Goal: Understand process/instructions: Learn how to perform a task or action

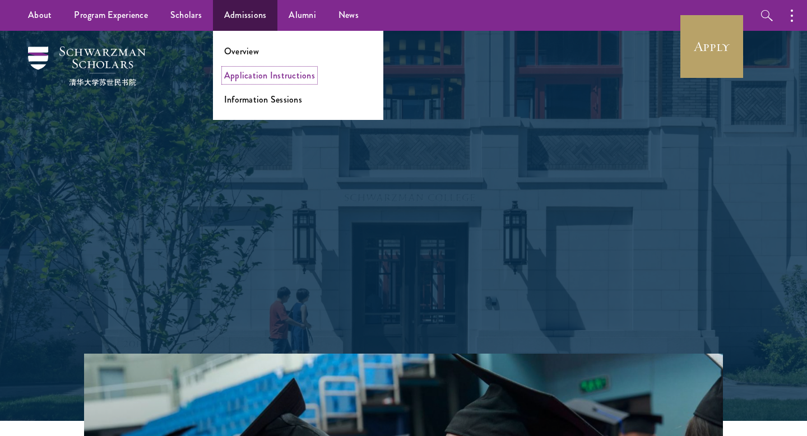
click at [259, 73] on link "Application Instructions" at bounding box center [269, 75] width 91 height 13
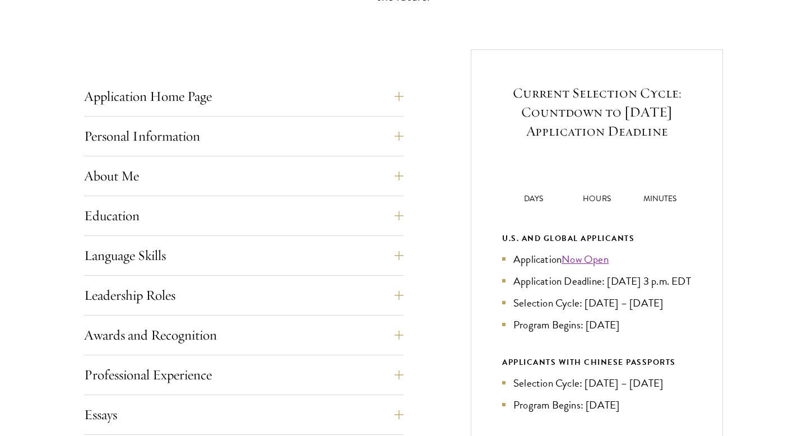
scroll to position [463, 0]
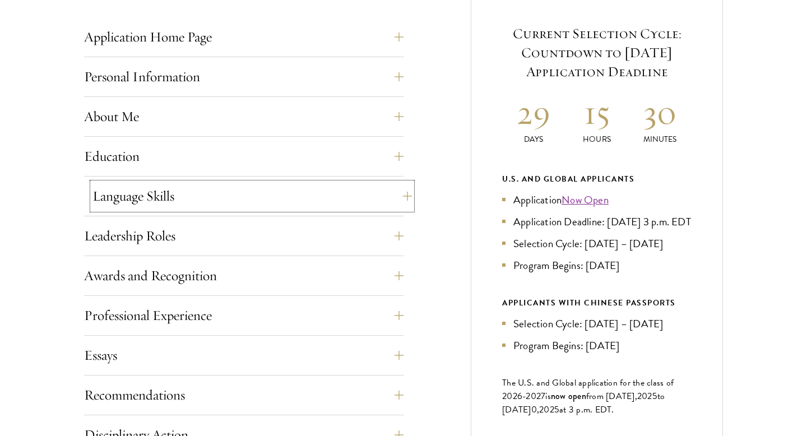
click at [384, 189] on button "Language Skills" at bounding box center [251, 196] width 319 height 27
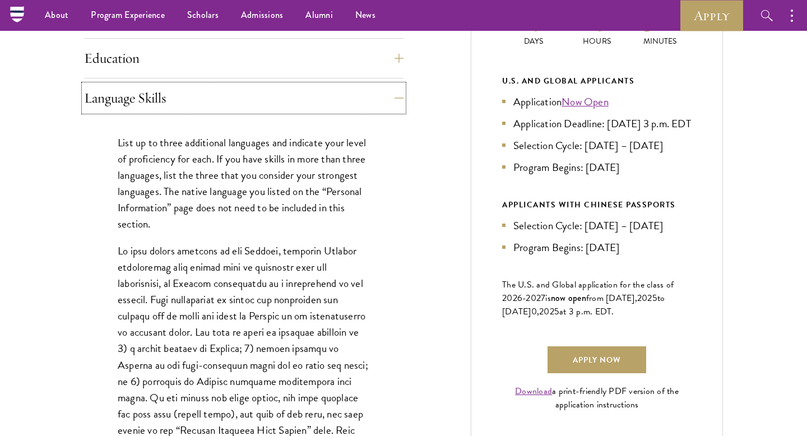
scroll to position [449, 0]
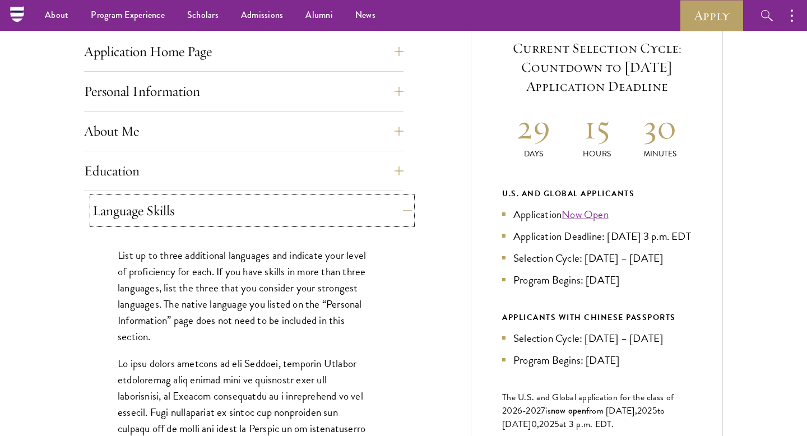
click at [393, 214] on button "Language Skills" at bounding box center [251, 210] width 319 height 27
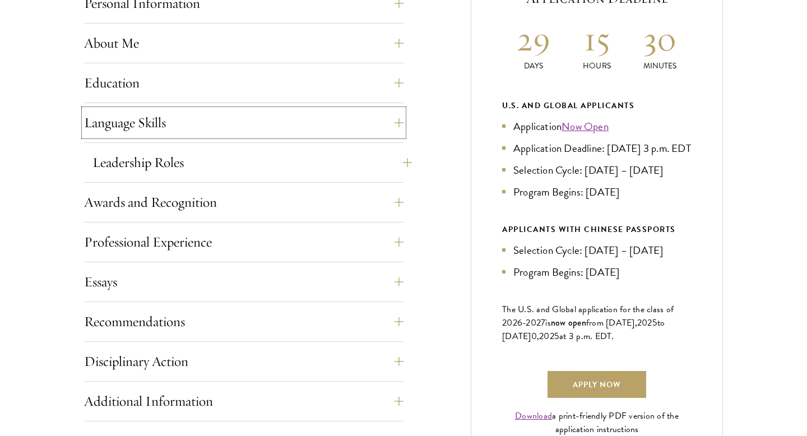
scroll to position [608, 0]
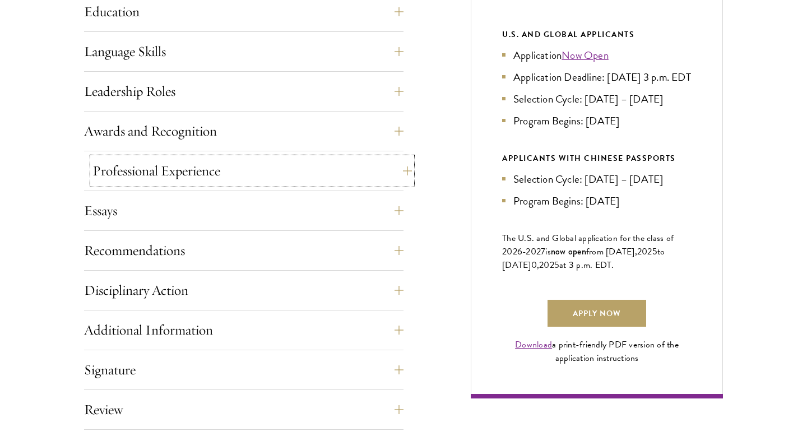
click at [387, 180] on button "Professional Experience" at bounding box center [251, 170] width 319 height 27
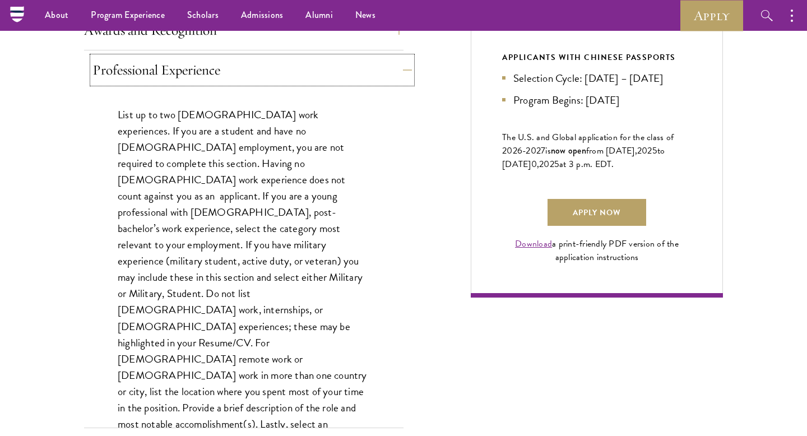
scroll to position [708, 0]
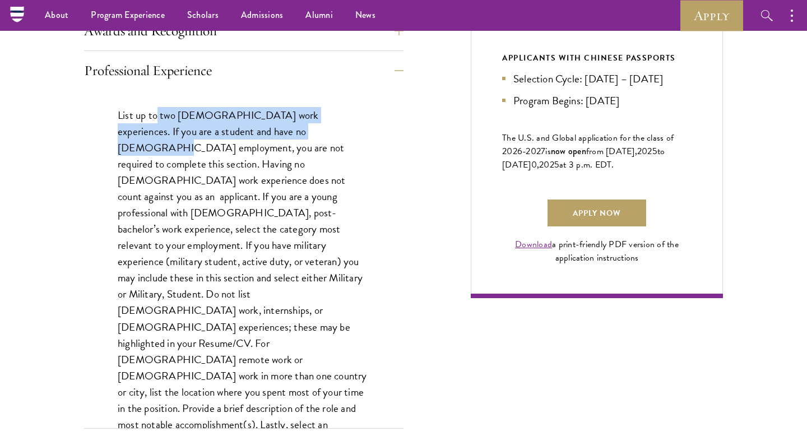
drag, startPoint x: 158, startPoint y: 118, endPoint x: 299, endPoint y: 129, distance: 141.7
click at [299, 129] on p "List up to two [DEMOGRAPHIC_DATA] work experiences. If you are a student and ha…" at bounding box center [244, 286] width 252 height 358
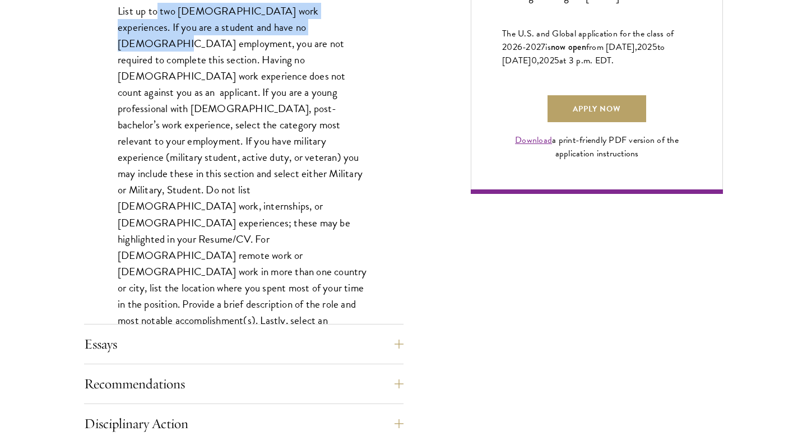
scroll to position [969, 0]
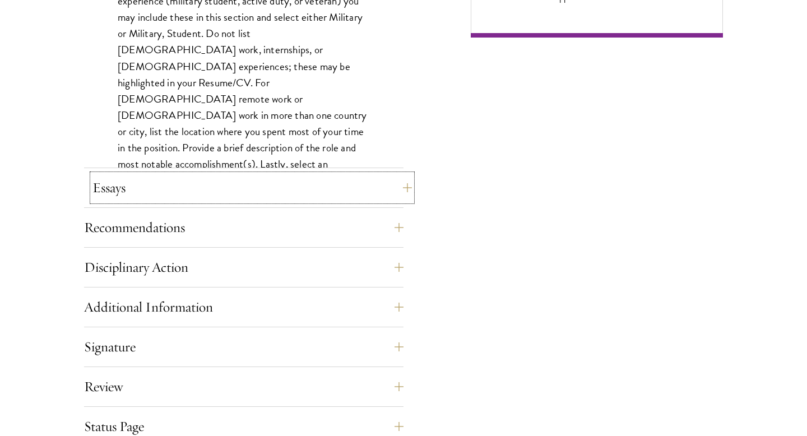
click at [301, 190] on button "Essays" at bounding box center [251, 187] width 319 height 27
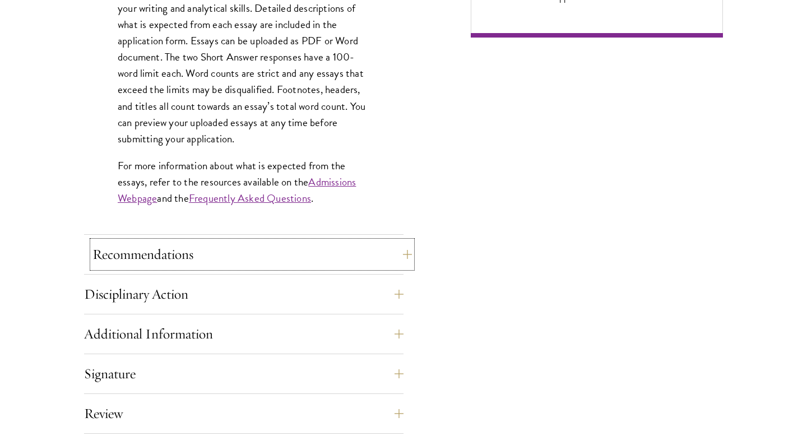
click at [299, 247] on button "Recommendations" at bounding box center [251, 254] width 319 height 27
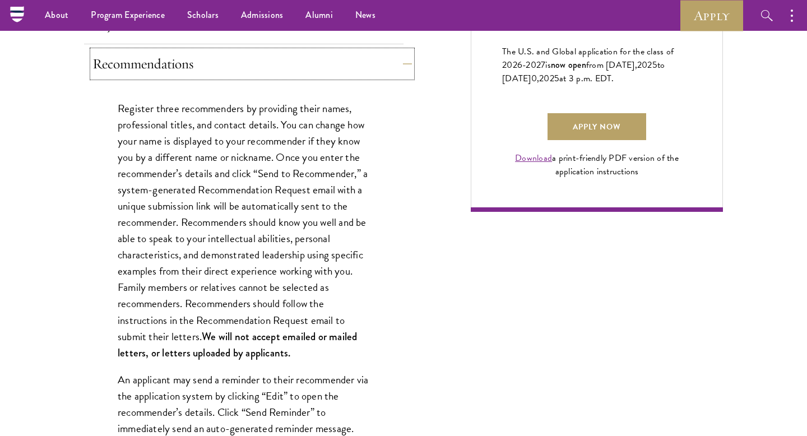
scroll to position [781, 0]
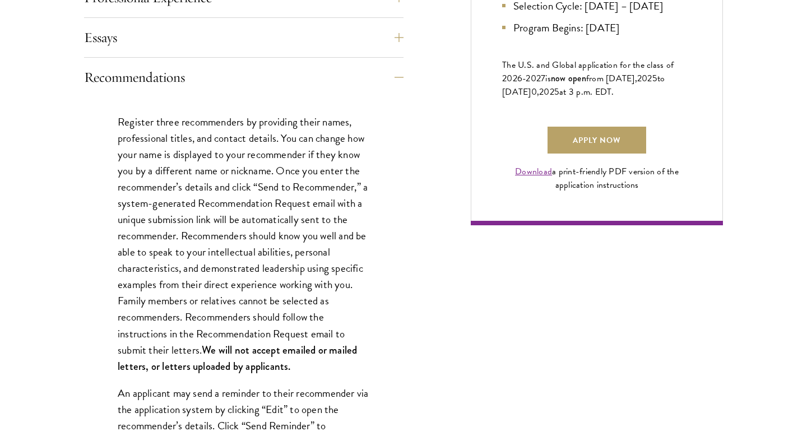
scroll to position [788, 0]
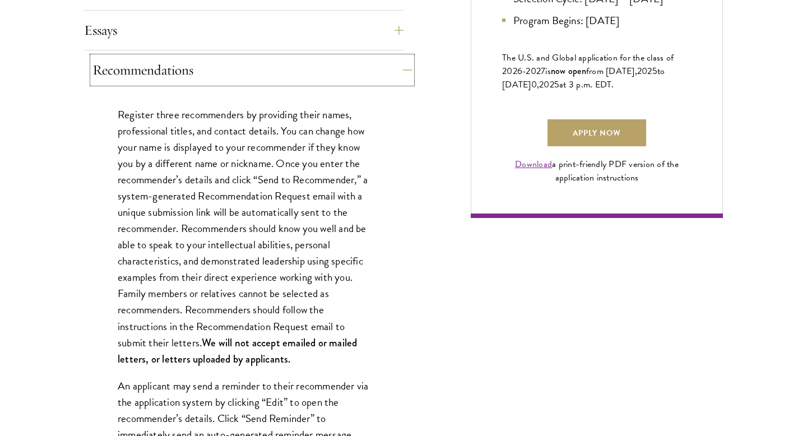
click at [399, 76] on button "Recommendations" at bounding box center [251, 70] width 319 height 27
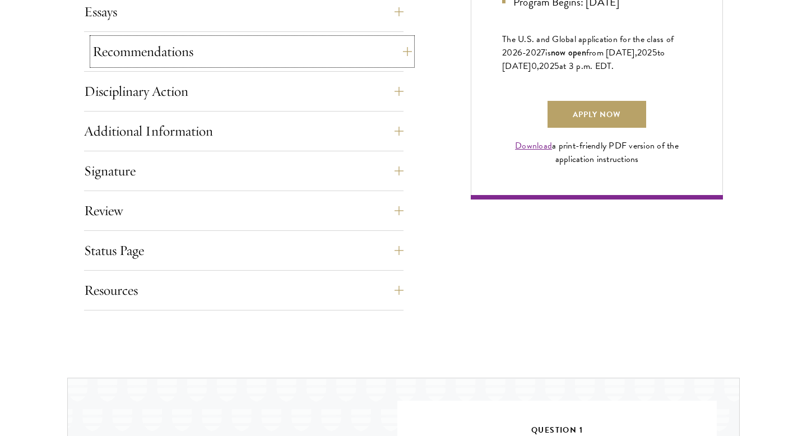
scroll to position [824, 0]
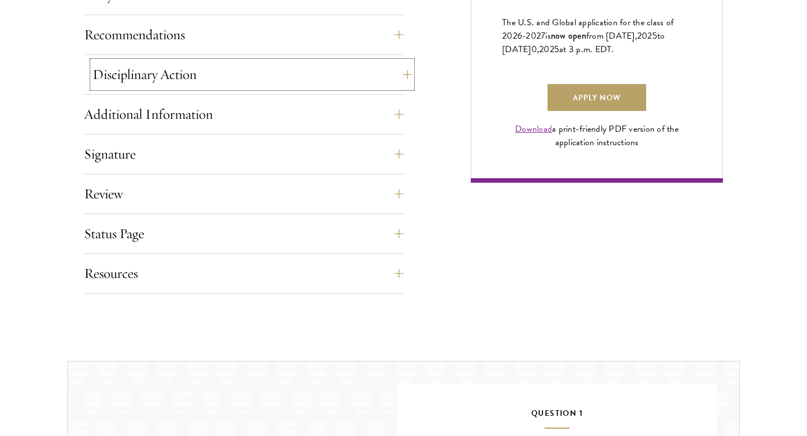
click at [399, 76] on button "Disciplinary Action" at bounding box center [251, 74] width 319 height 27
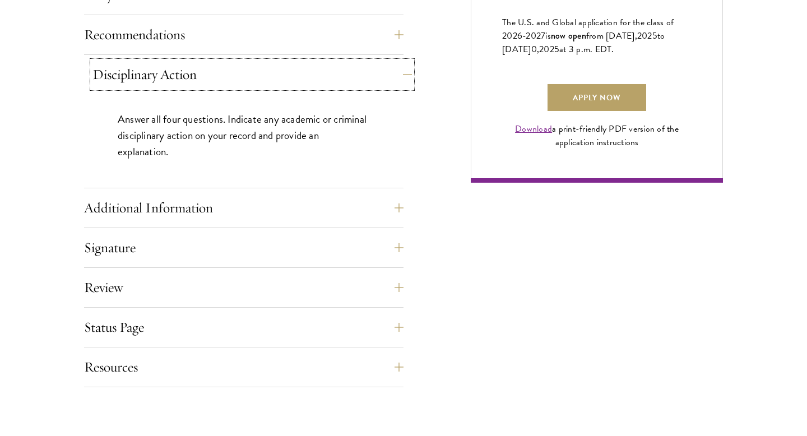
click at [399, 77] on button "Disciplinary Action" at bounding box center [251, 74] width 319 height 27
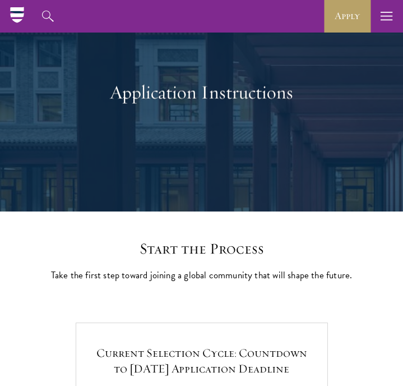
scroll to position [0, 0]
